Goal: Navigation & Orientation: Find specific page/section

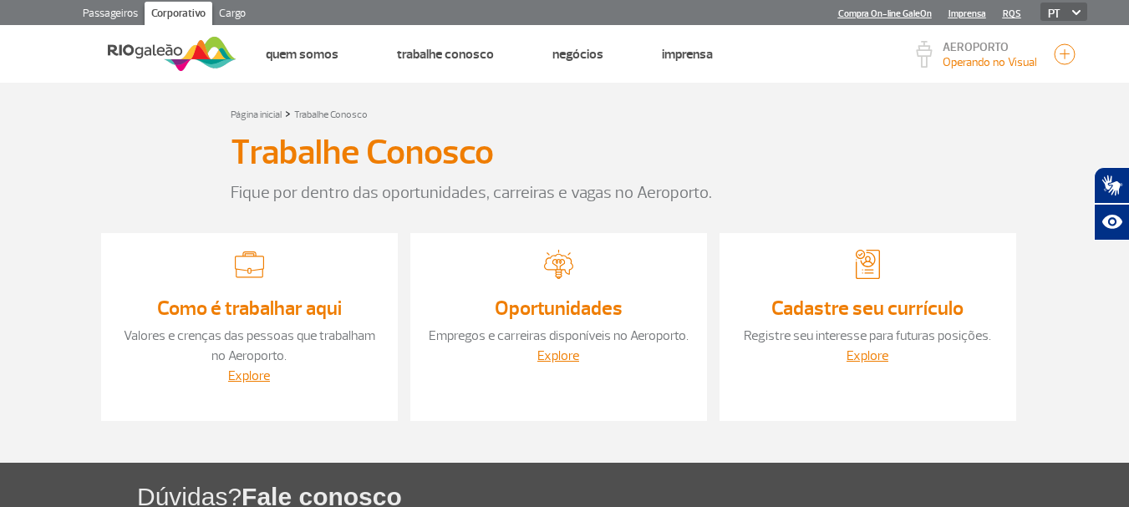
click at [238, 13] on link "Cargo" at bounding box center [232, 15] width 40 height 27
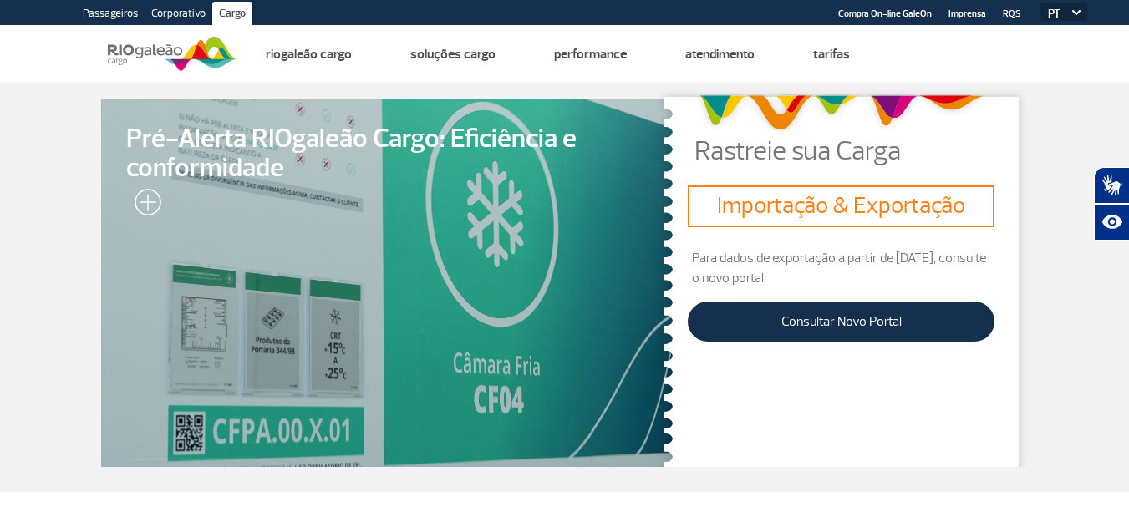
click at [104, 14] on link "Passageiros" at bounding box center [110, 15] width 69 height 27
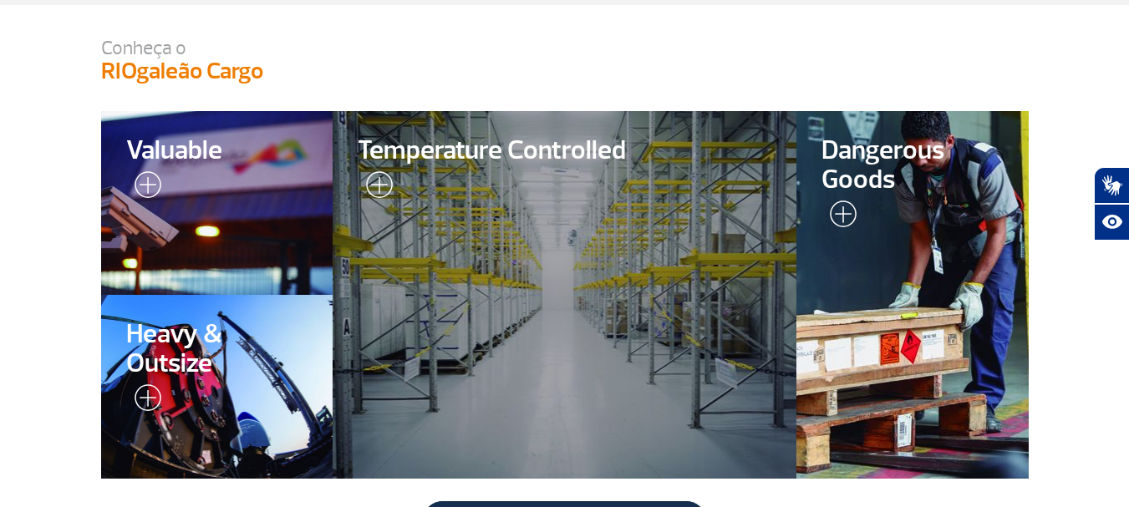
scroll to position [418, 0]
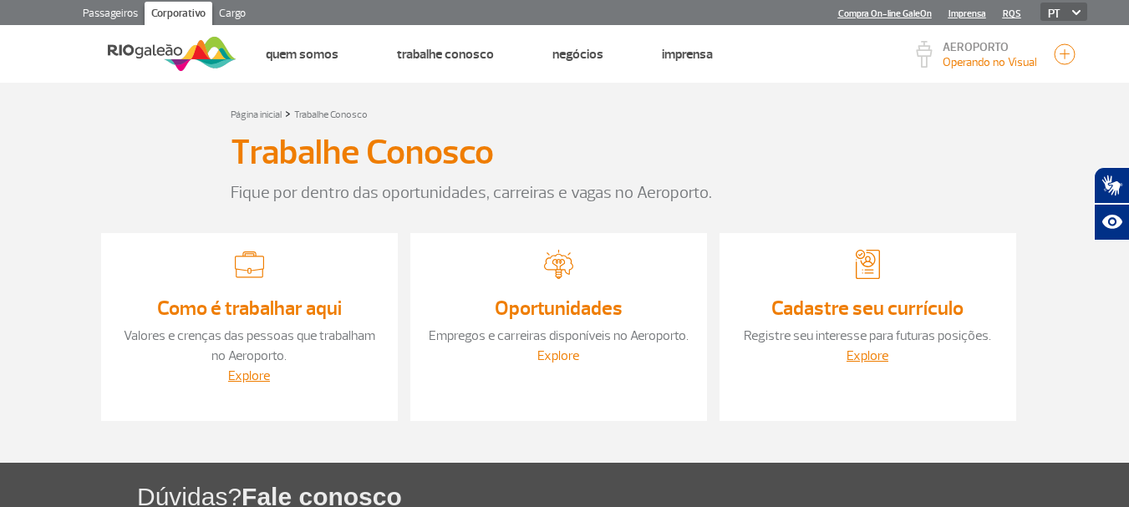
click at [556, 358] on link "Explore" at bounding box center [558, 356] width 42 height 17
